Goal: Task Accomplishment & Management: Manage account settings

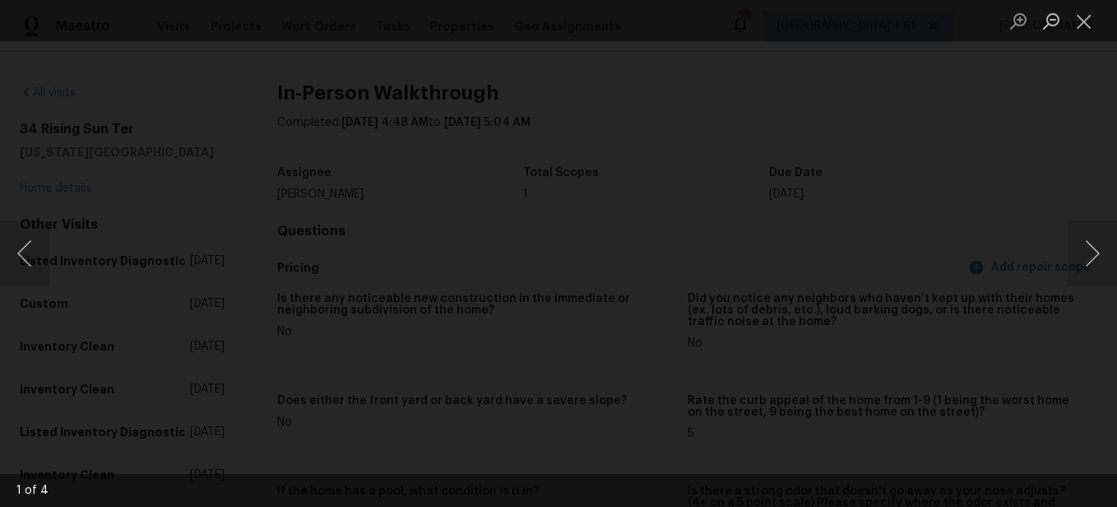
scroll to position [1809, 0]
click at [1079, 20] on button "Close lightbox" at bounding box center [1083, 21] width 33 height 29
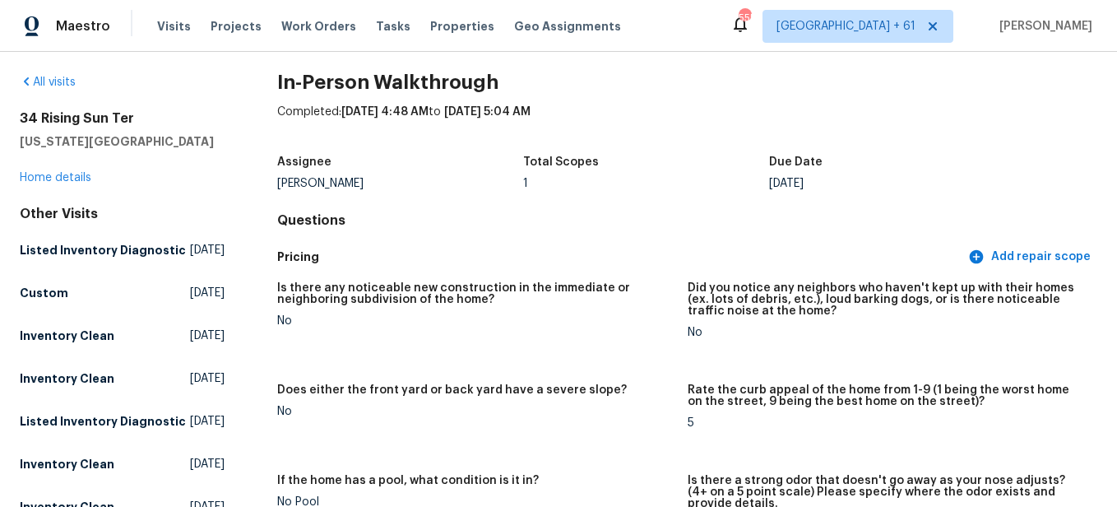
scroll to position [0, 0]
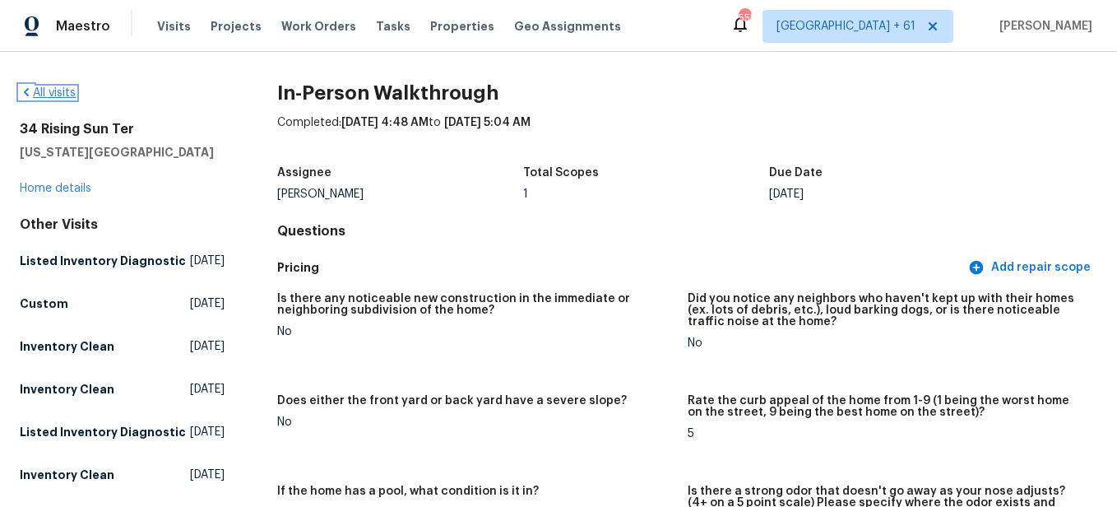
click at [66, 92] on link "All visits" at bounding box center [48, 93] width 56 height 12
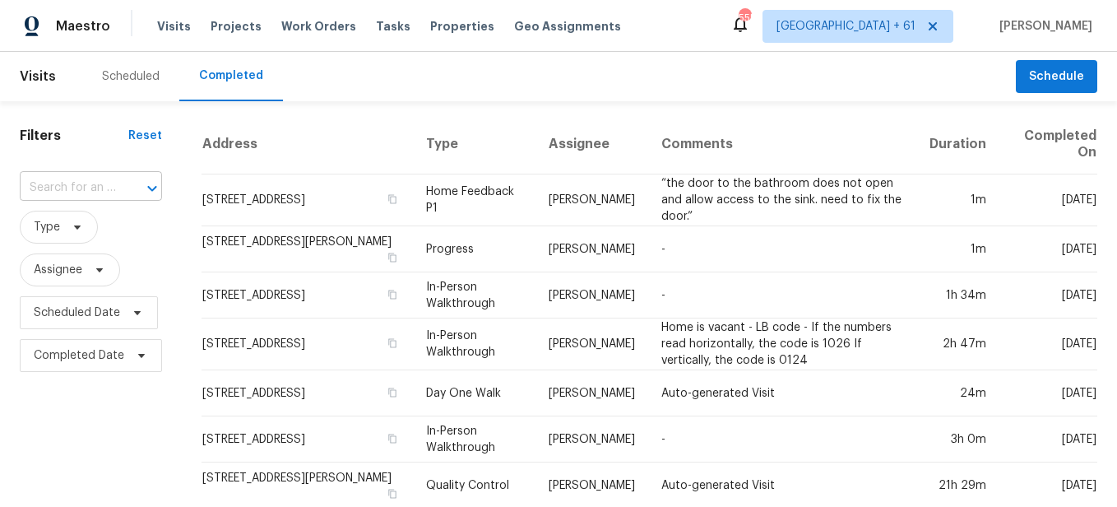
click at [122, 187] on div at bounding box center [140, 188] width 43 height 23
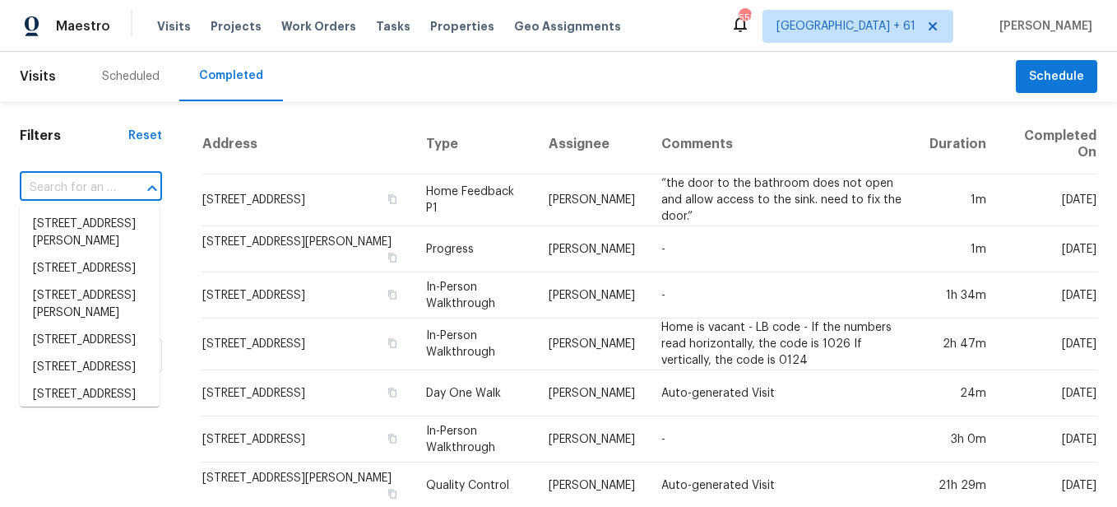
paste input "[STREET_ADDRESS]"
type input "[STREET_ADDRESS]"
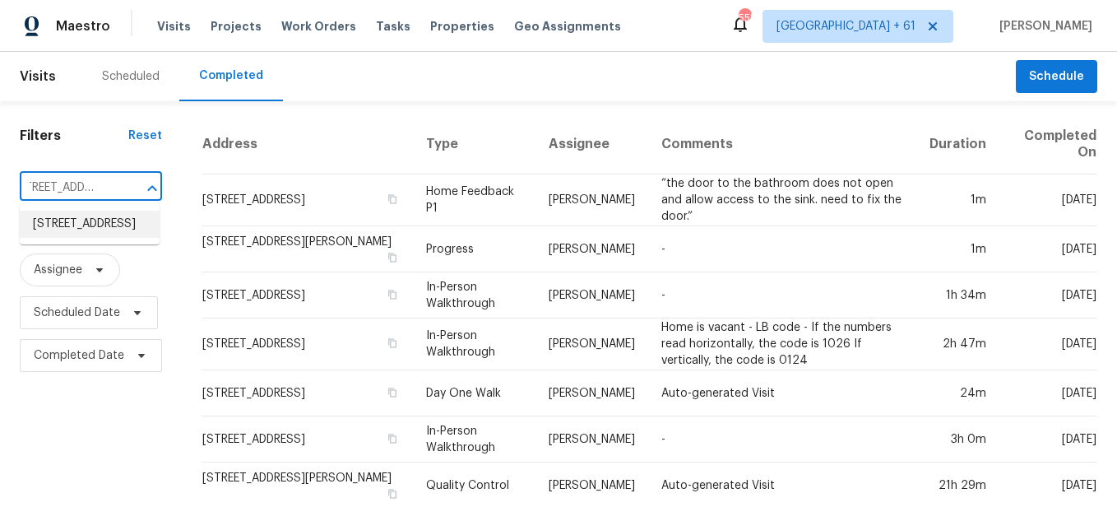
click at [118, 237] on li "[STREET_ADDRESS]" at bounding box center [90, 224] width 140 height 27
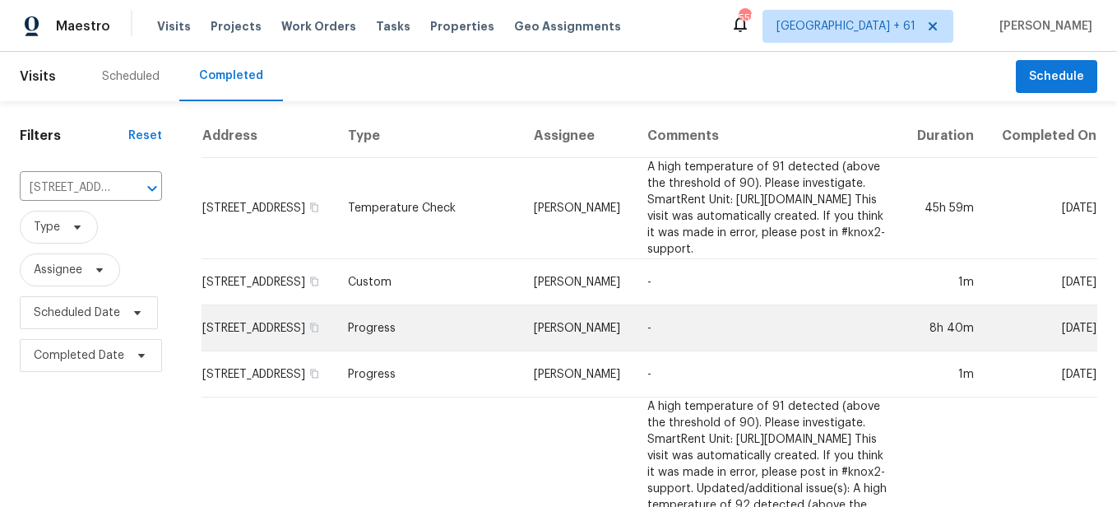
click at [348, 337] on td "Progress" at bounding box center [428, 328] width 186 height 46
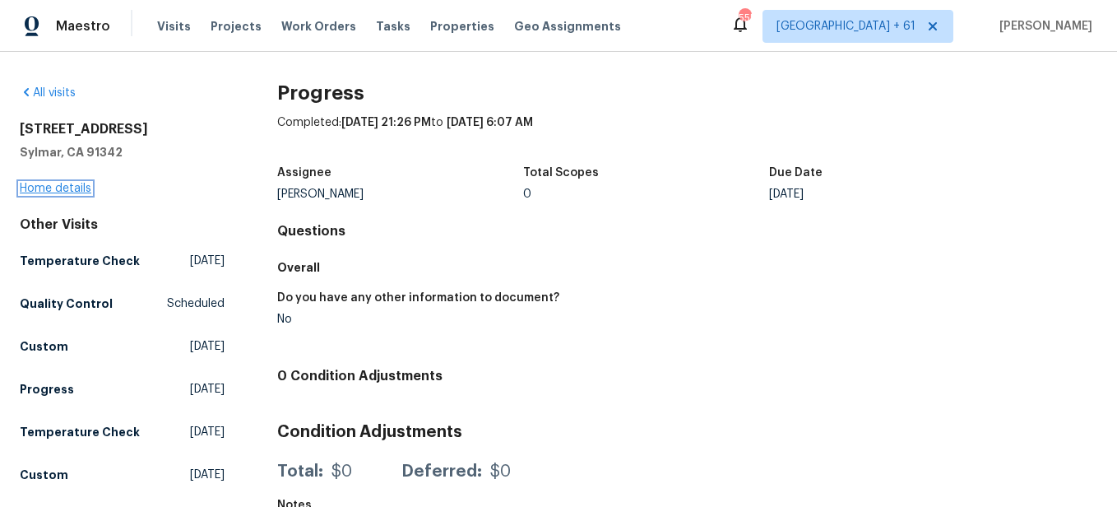
click at [45, 188] on link "Home details" at bounding box center [56, 189] width 72 height 12
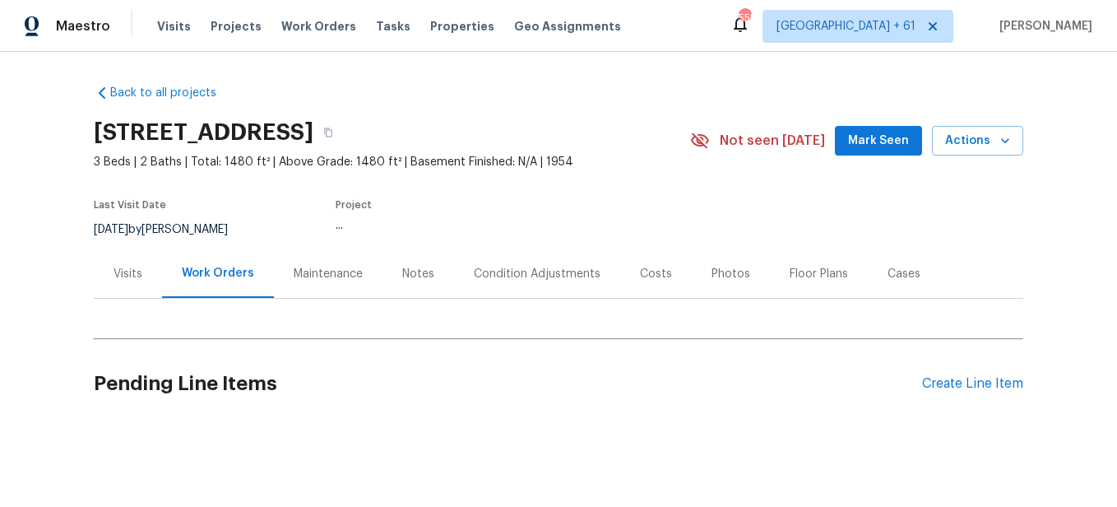
click at [717, 276] on div "Photos" at bounding box center [730, 274] width 39 height 16
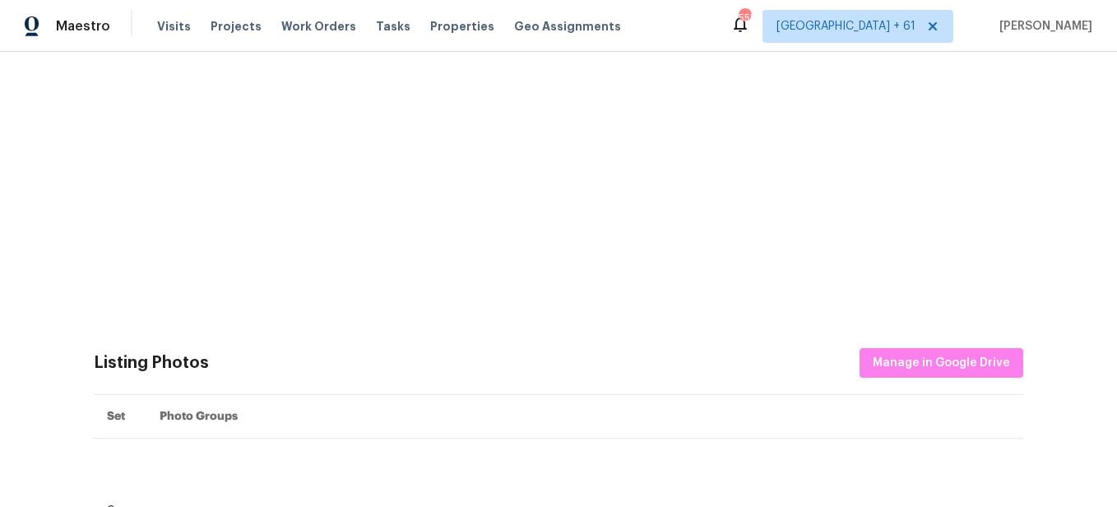
scroll to position [493, 0]
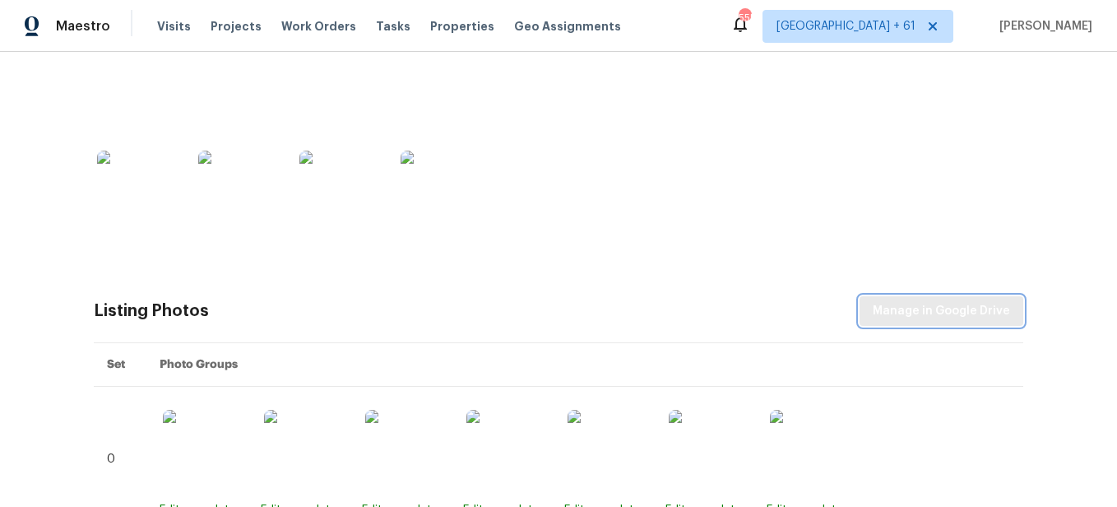
click at [905, 318] on span "Manage in Google Drive" at bounding box center [940, 311] width 137 height 21
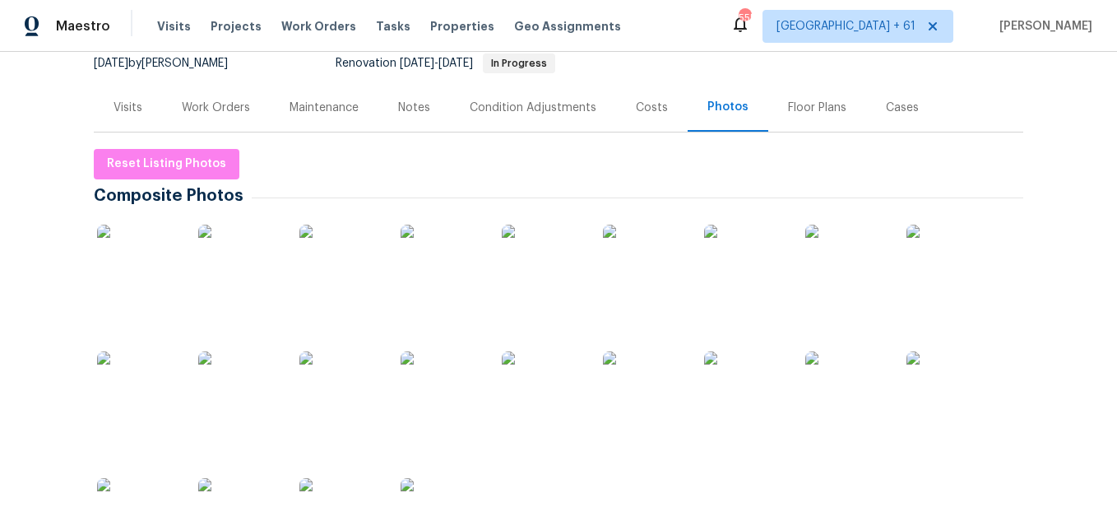
scroll to position [164, 0]
click at [202, 154] on button "Reset Listing Photos" at bounding box center [167, 165] width 146 height 30
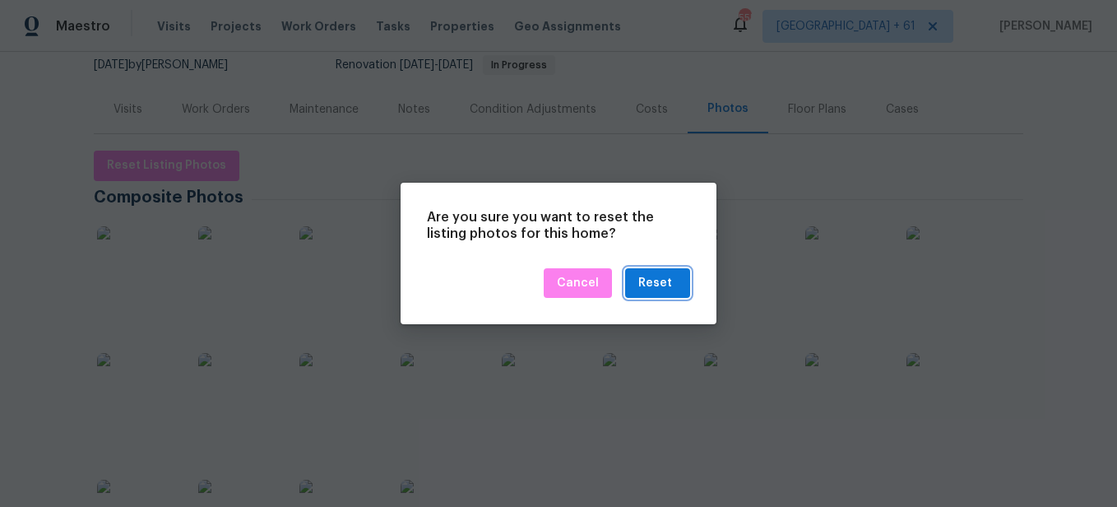
click at [653, 277] on div "Reset" at bounding box center [655, 283] width 34 height 21
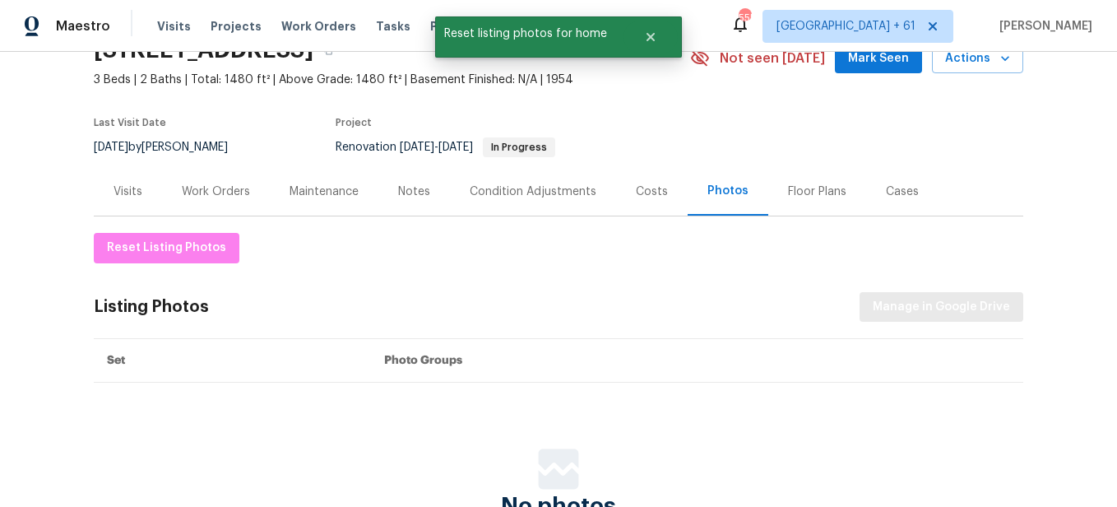
scroll to position [79, 0]
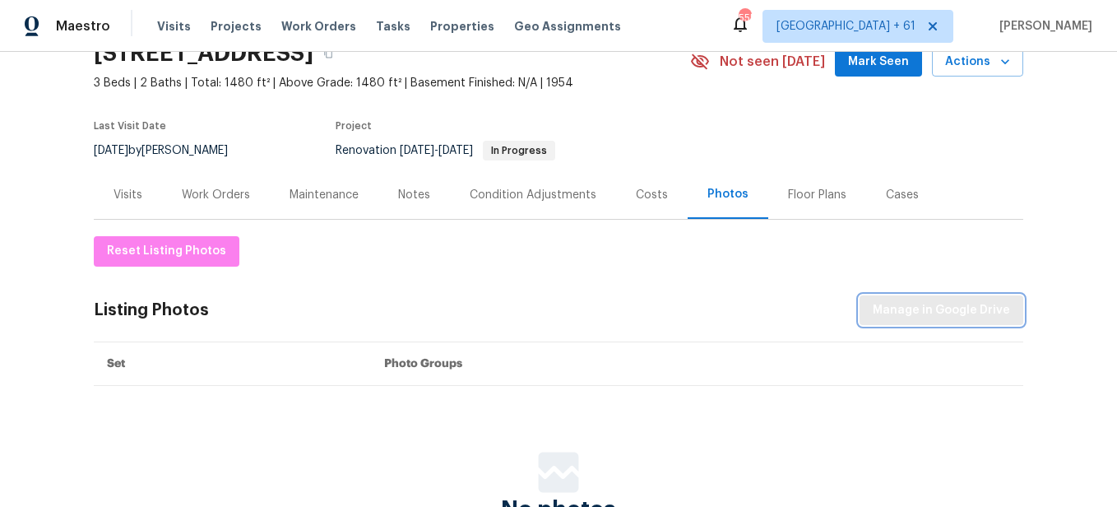
click at [872, 305] on span "Manage in Google Drive" at bounding box center [940, 310] width 137 height 21
